Goal: Task Accomplishment & Management: Complete application form

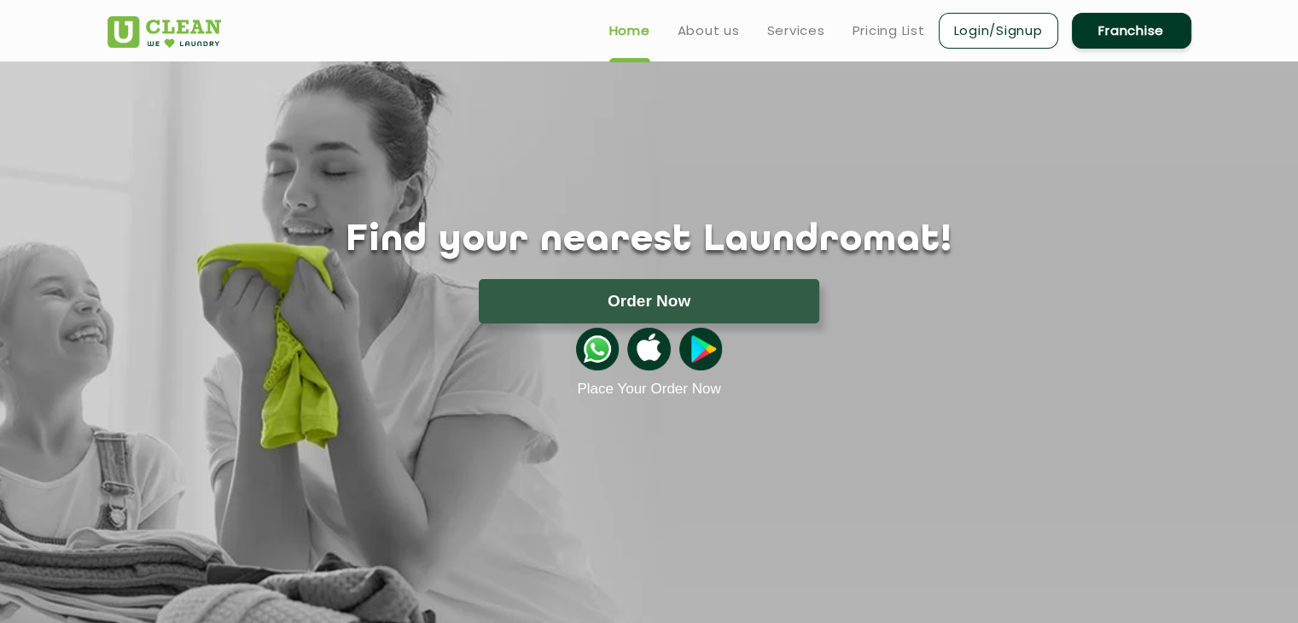
click at [1106, 26] on link "Franchise" at bounding box center [1132, 31] width 120 height 36
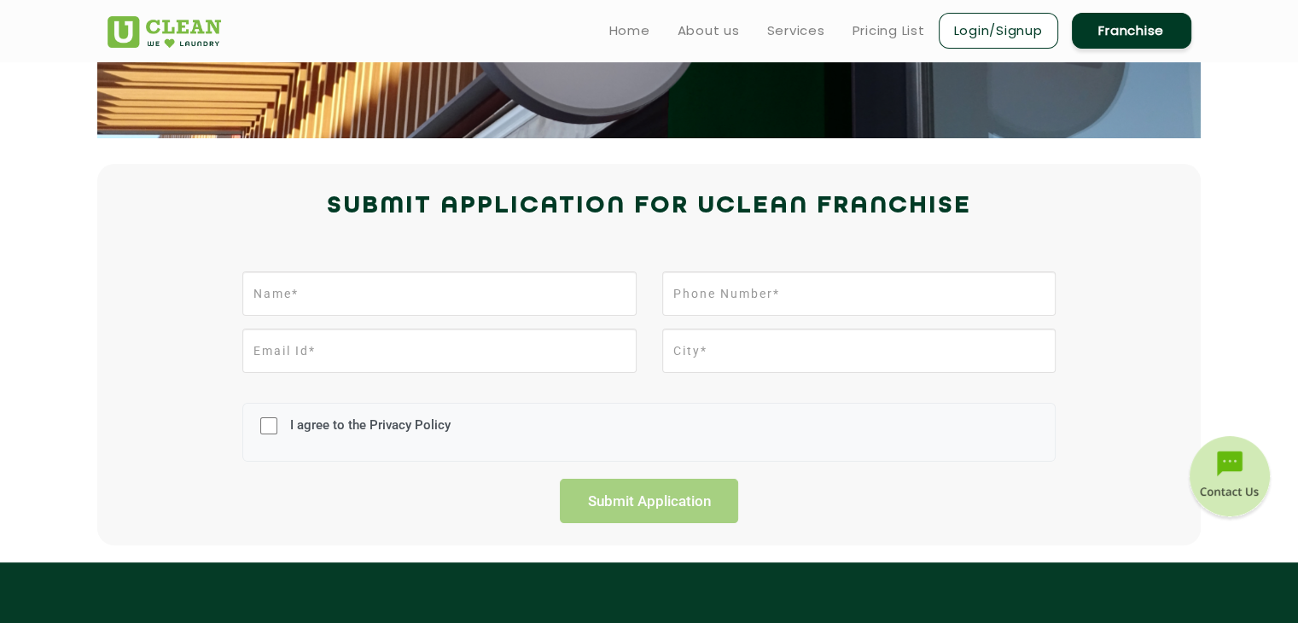
scroll to position [341, 0]
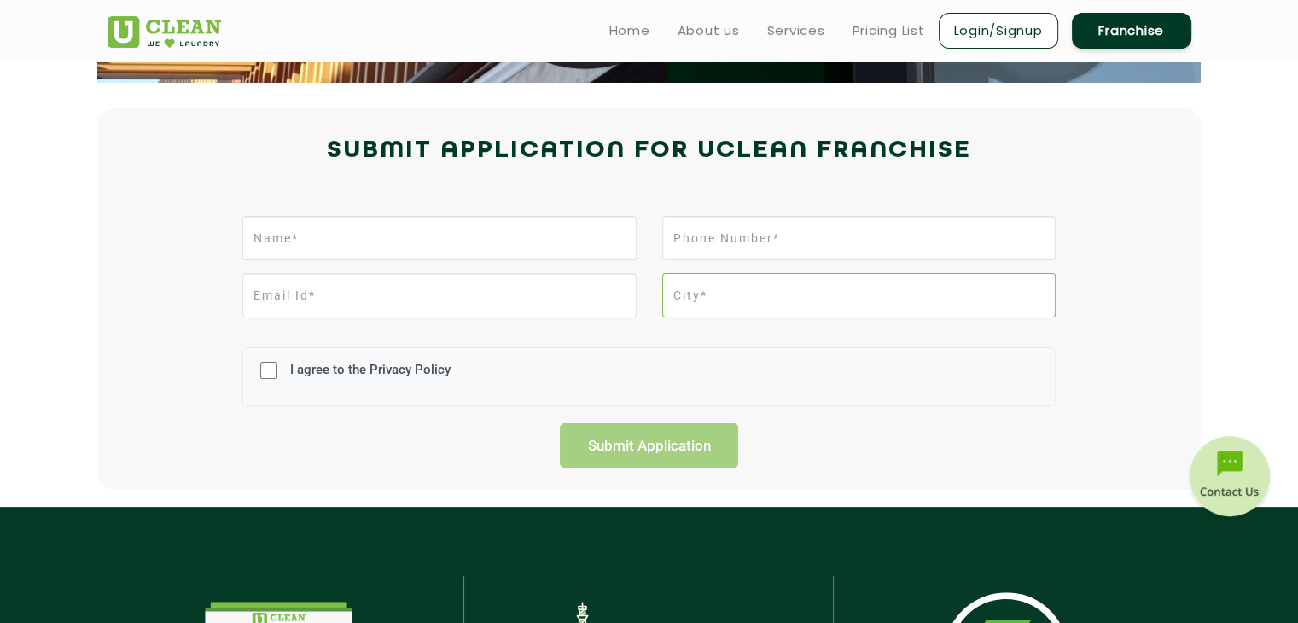
click at [698, 308] on input "text" at bounding box center [859, 295] width 394 height 44
